Goal: Information Seeking & Learning: Learn about a topic

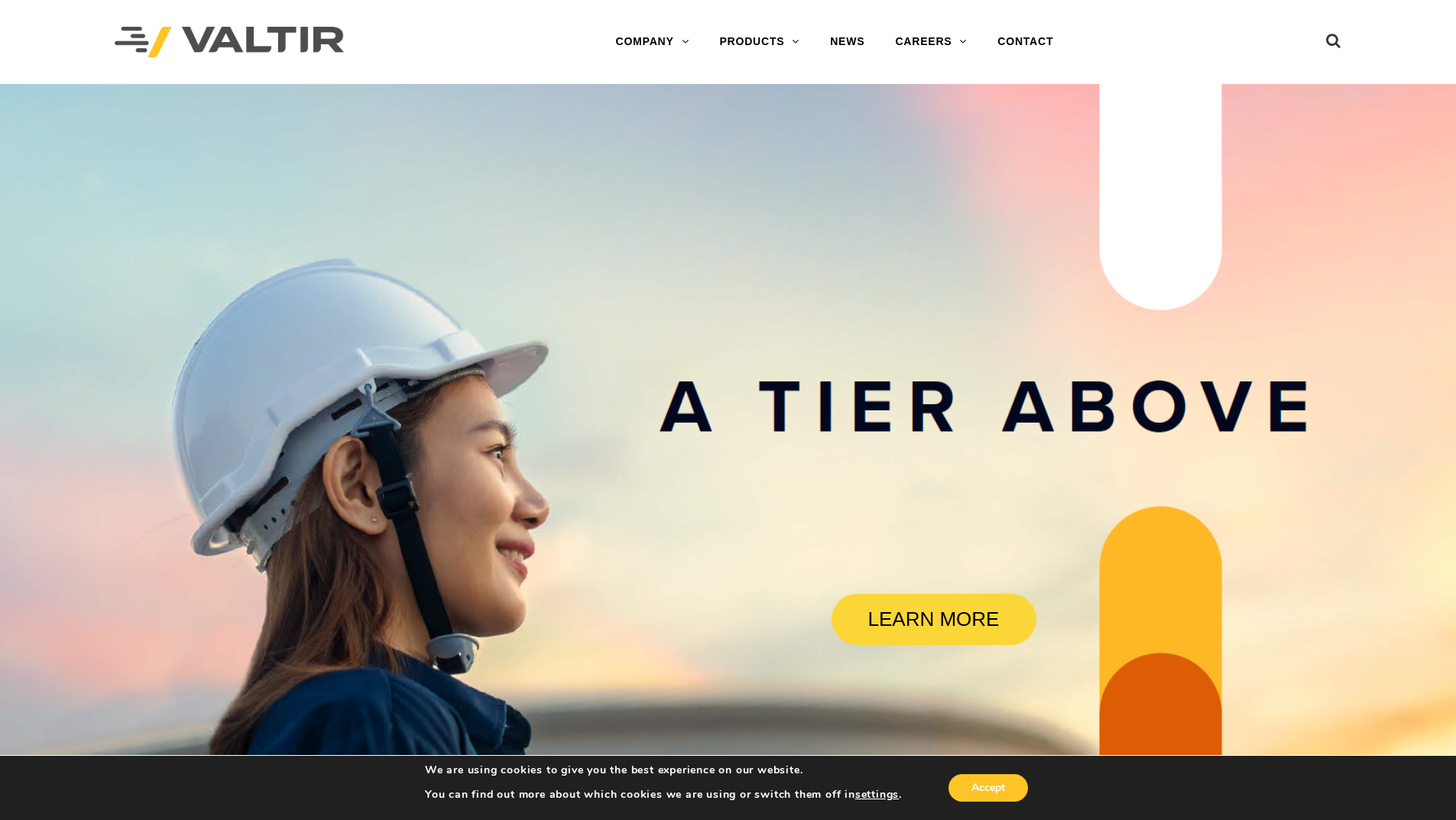
drag, startPoint x: 1164, startPoint y: 274, endPoint x: 1119, endPoint y: 81, distance: 198.2
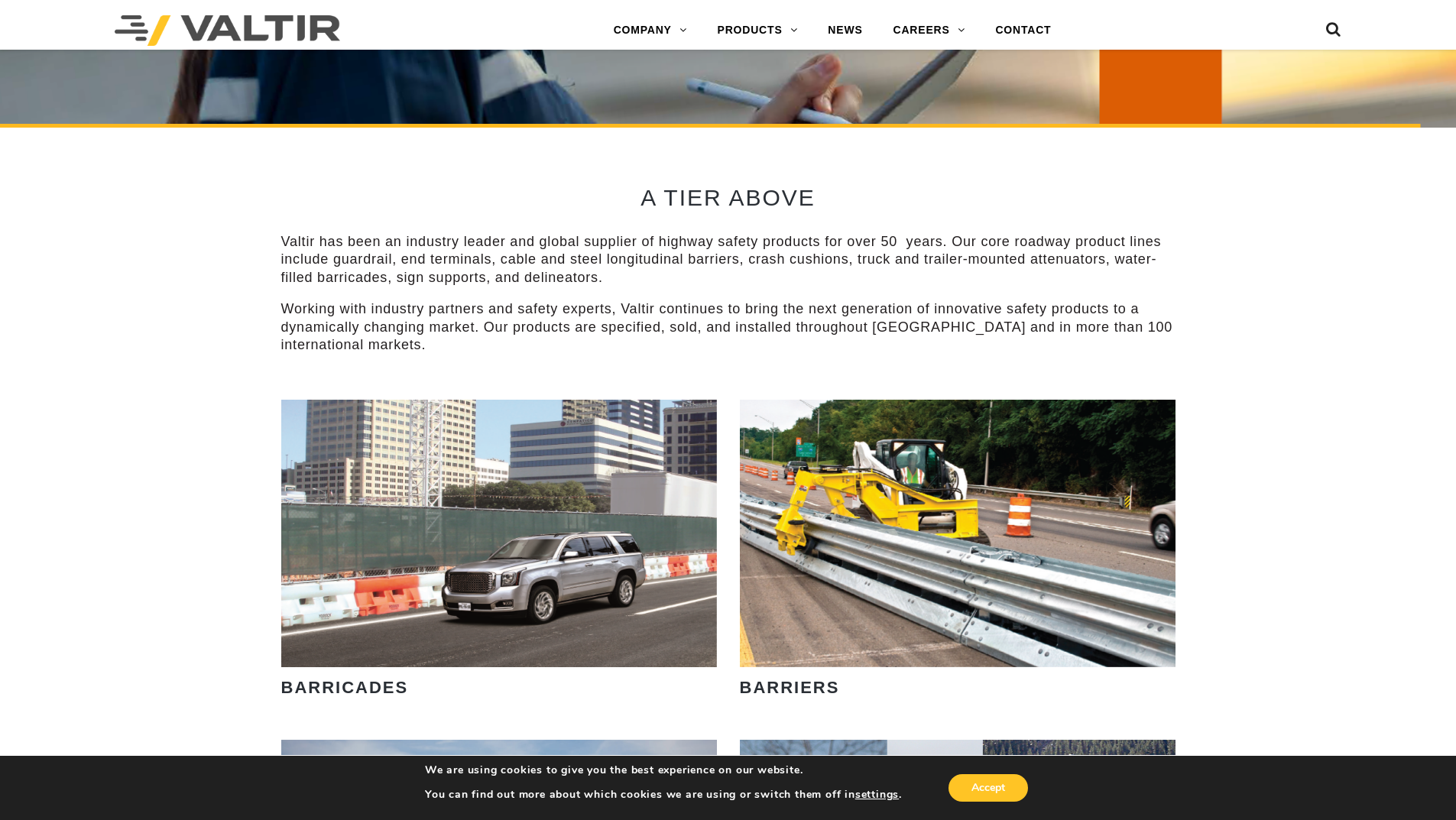
scroll to position [918, 0]
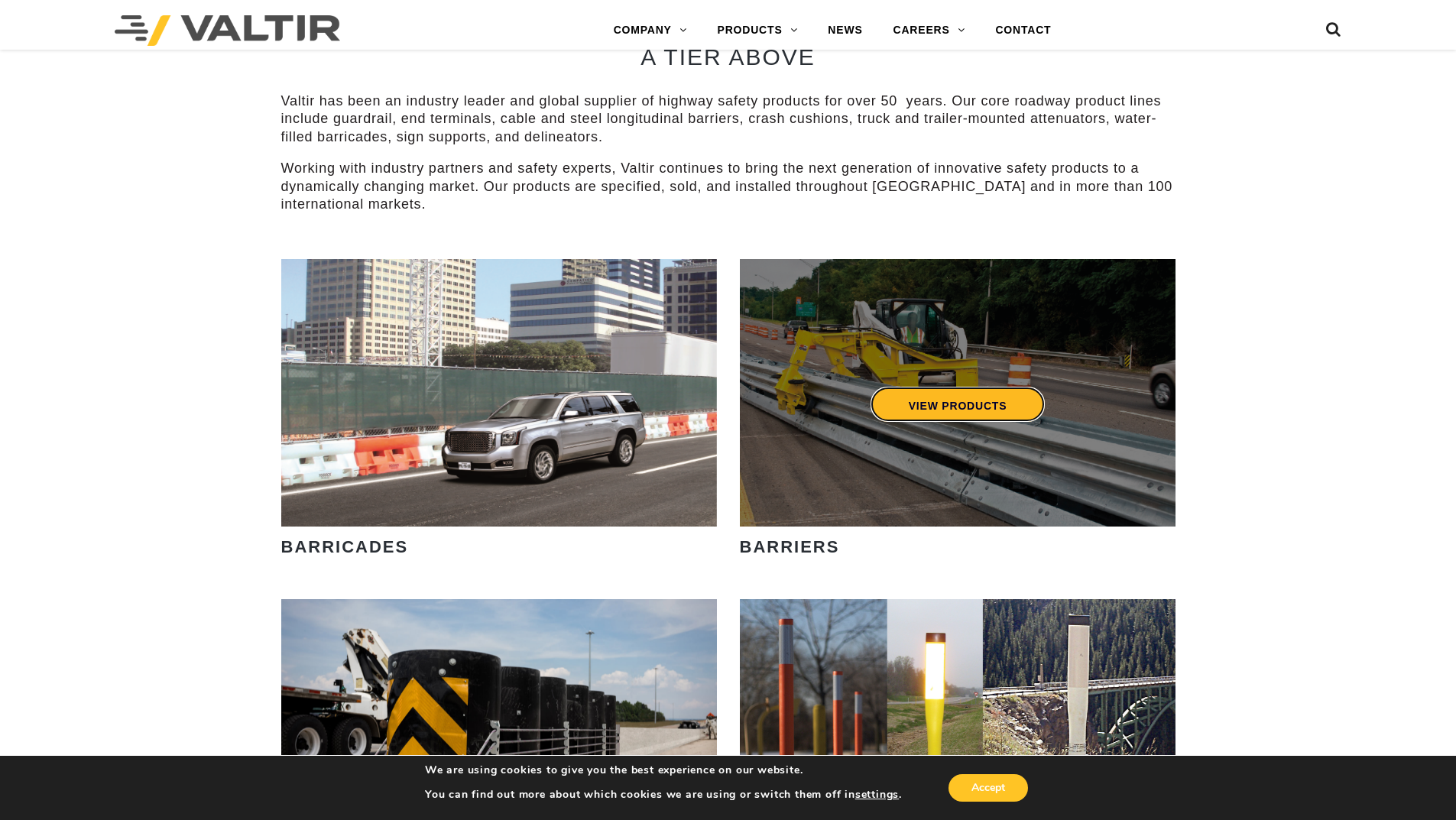
click at [923, 400] on link "VIEW PRODUCTS" at bounding box center [958, 404] width 176 height 35
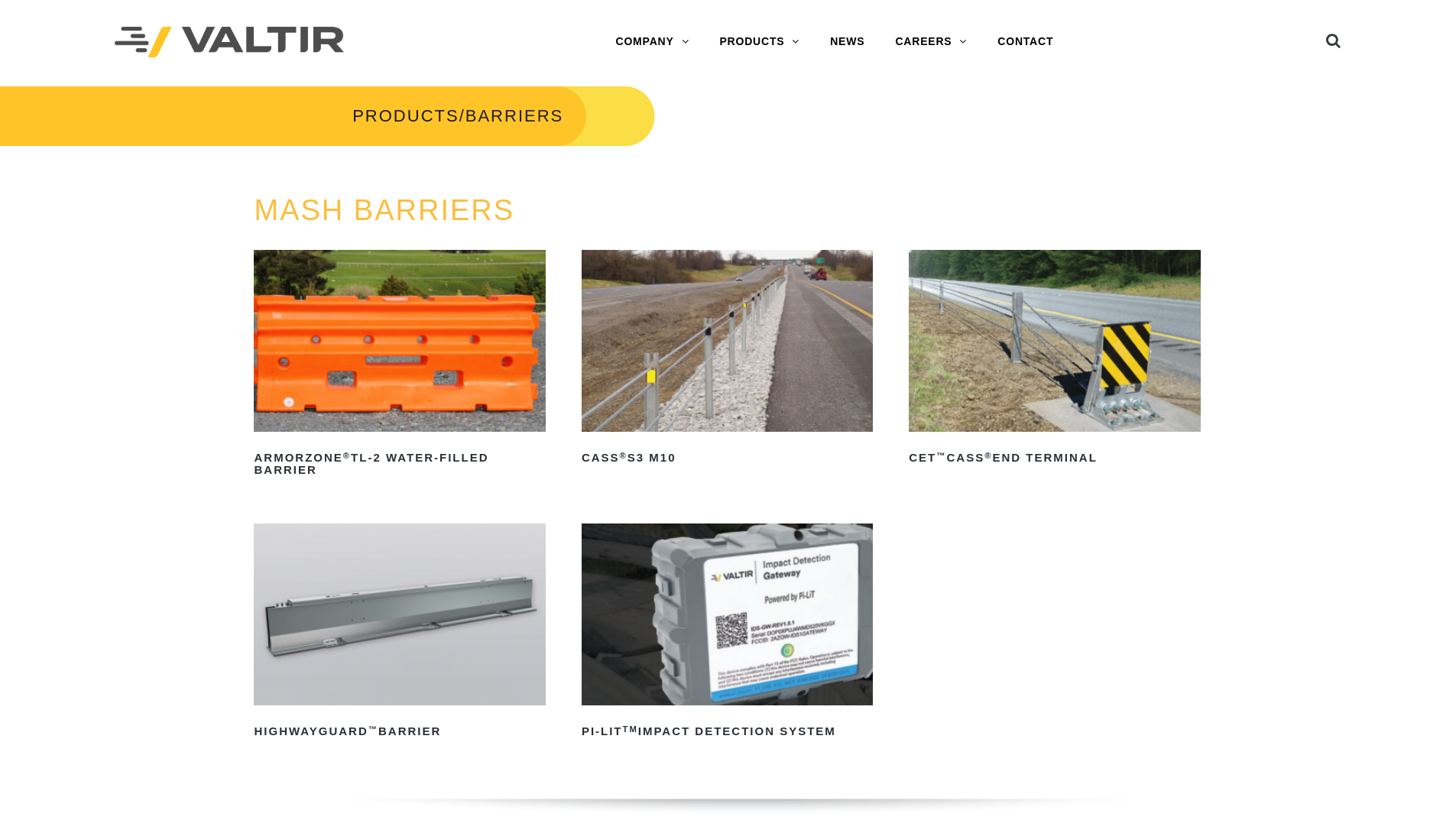
click at [722, 387] on img at bounding box center [727, 340] width 291 height 182
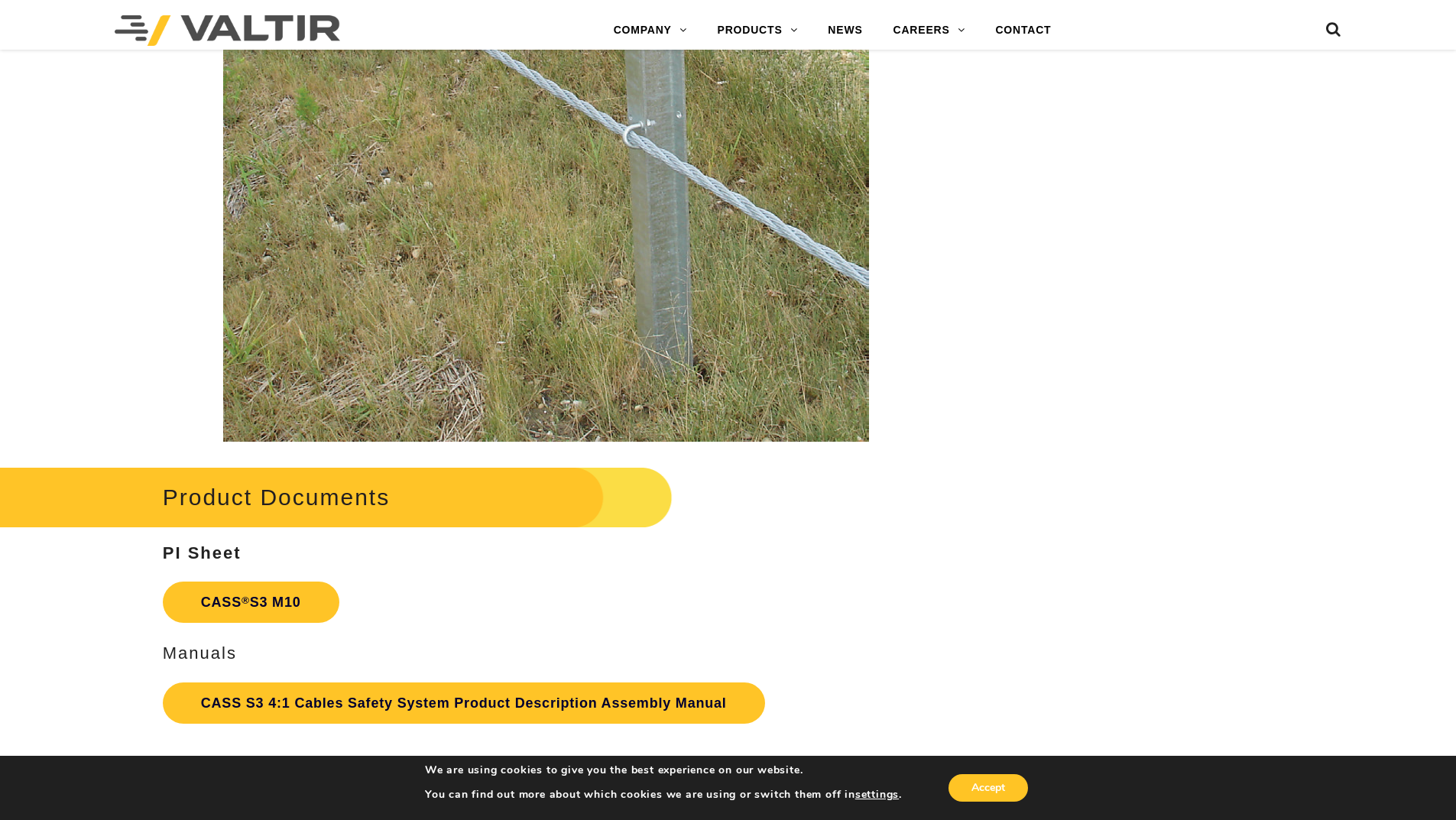
scroll to position [3286, 0]
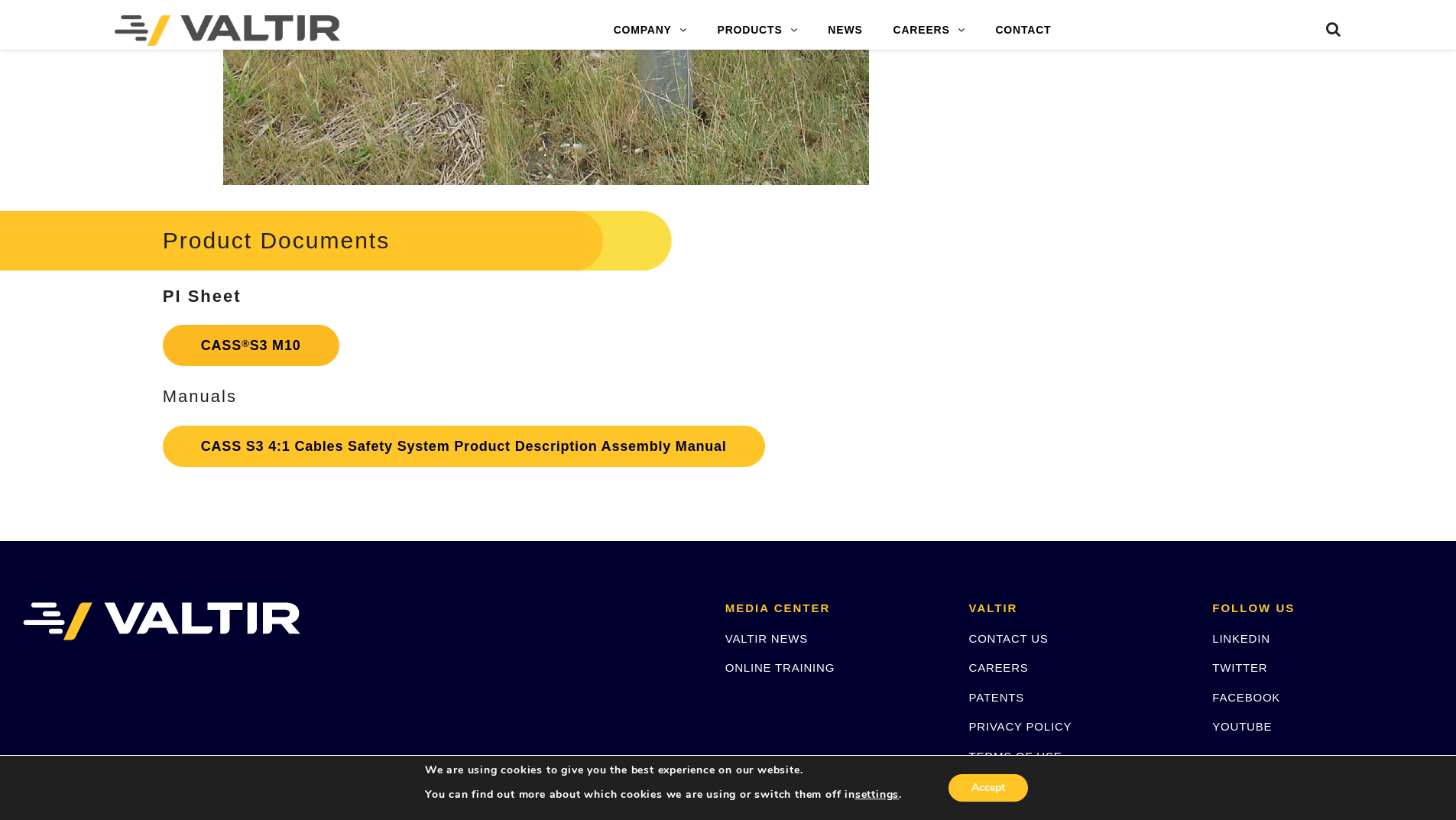
click at [266, 353] on link "CASS ® S3 M10" at bounding box center [251, 346] width 176 height 41
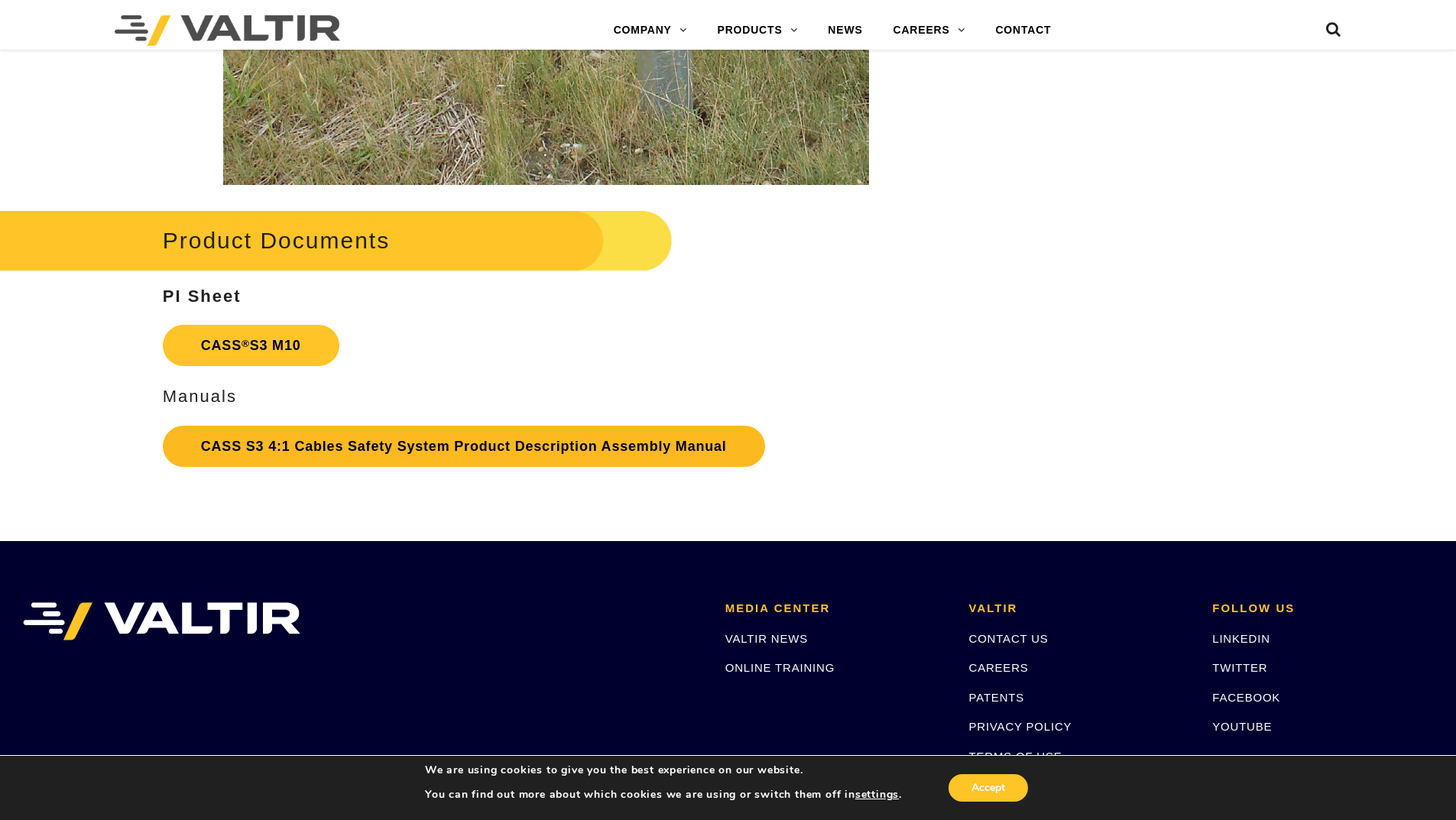
click at [467, 446] on link "CASS S3 4:1 Cables Safety System Product Description Assembly Manual" at bounding box center [464, 447] width 603 height 41
